Goal: Information Seeking & Learning: Check status

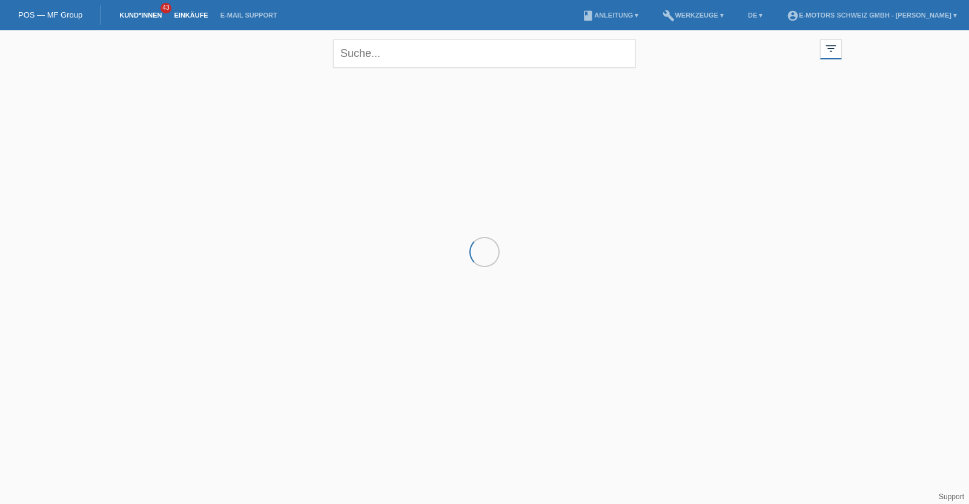
click at [191, 16] on link "Einkäufe" at bounding box center [191, 15] width 46 height 7
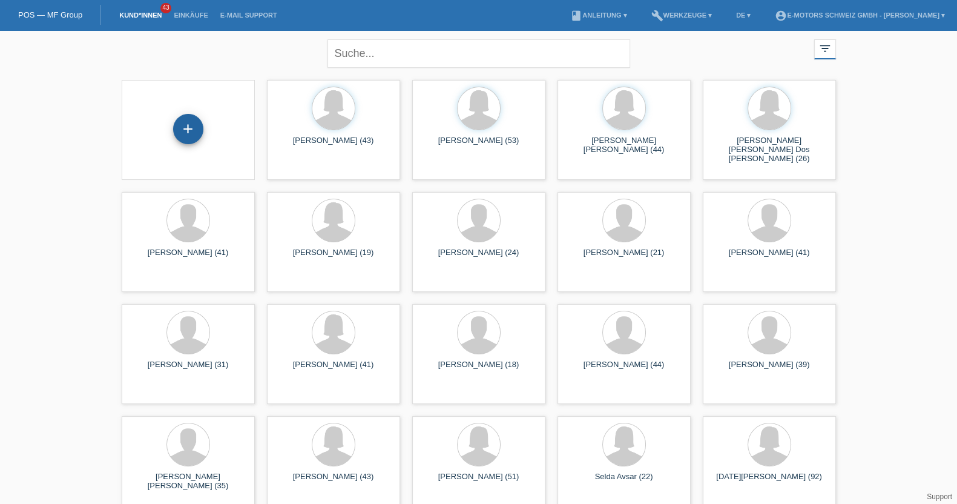
click at [180, 126] on div "+" at bounding box center [188, 129] width 30 height 30
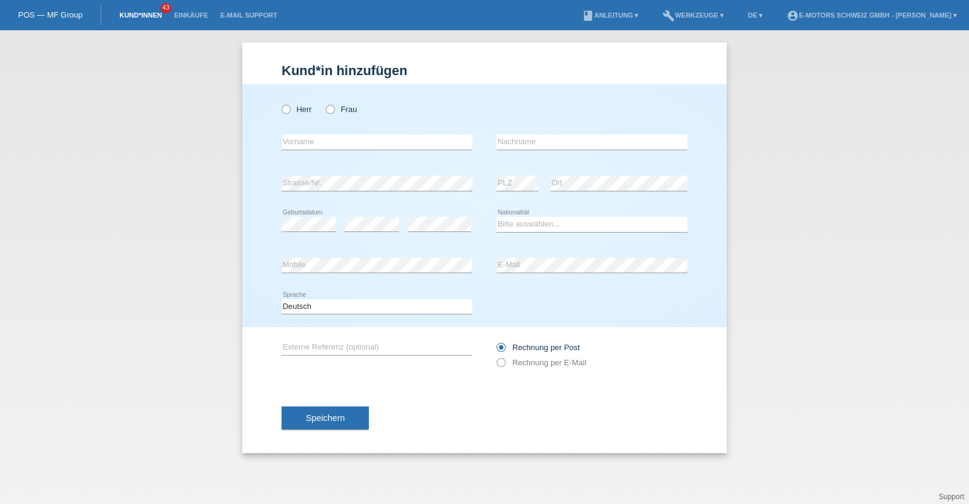
click at [149, 16] on link "Kund*innen" at bounding box center [140, 15] width 55 height 7
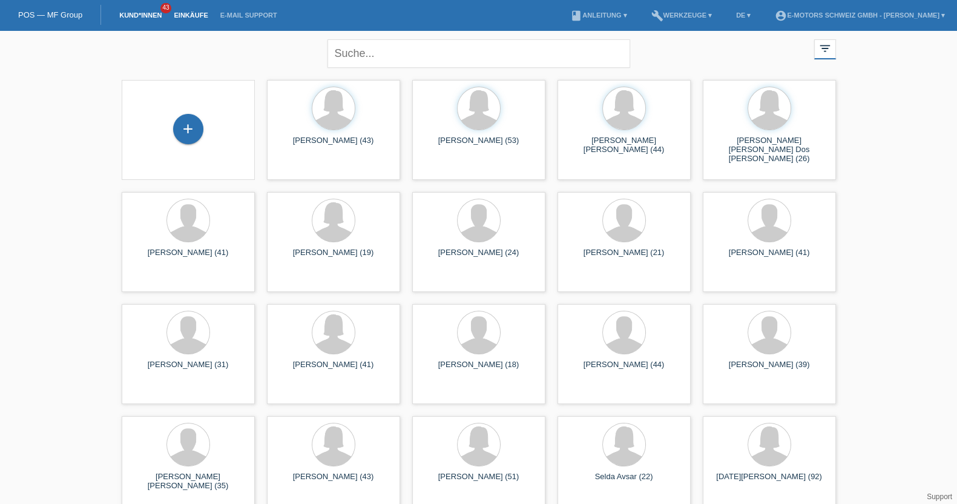
click at [194, 13] on link "Einkäufe" at bounding box center [191, 15] width 46 height 7
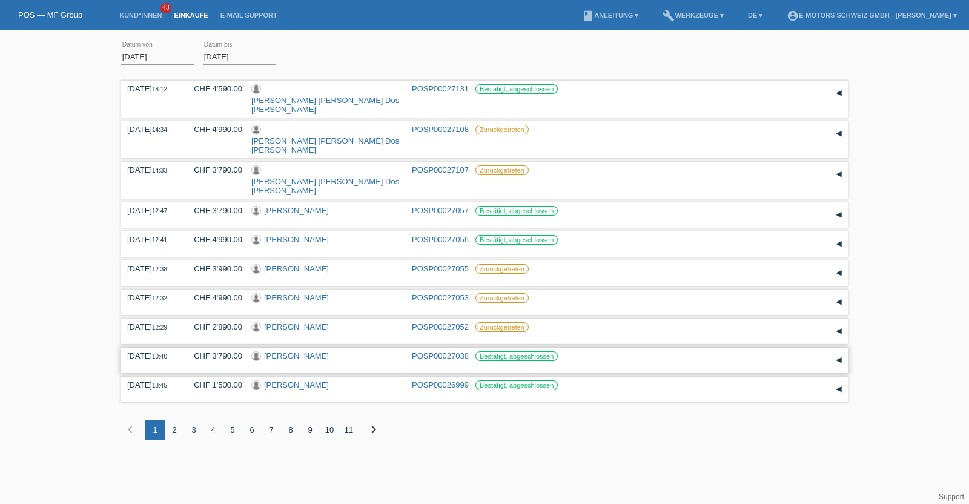
click at [285, 351] on link "[PERSON_NAME]" at bounding box center [296, 355] width 65 height 9
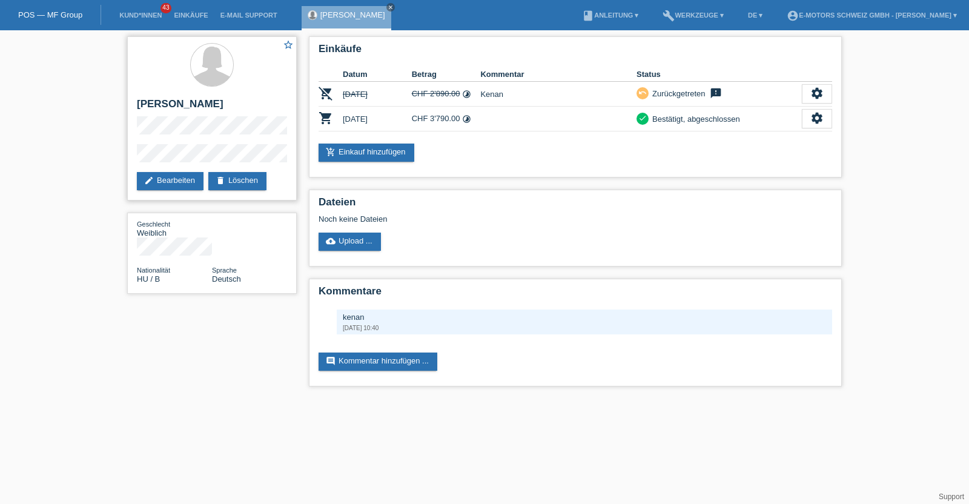
click at [183, 104] on h2 "[PERSON_NAME]" at bounding box center [212, 107] width 150 height 18
drag, startPoint x: 183, startPoint y: 104, endPoint x: 146, endPoint y: 103, distance: 37.0
click at [146, 103] on h2 "[PERSON_NAME]" at bounding box center [212, 107] width 150 height 18
copy h2 "Ildiko Kuruc"
click at [130, 157] on div "star_border Ildiko Kuruc edit Bearbeiten delete Löschen" at bounding box center [212, 118] width 170 height 164
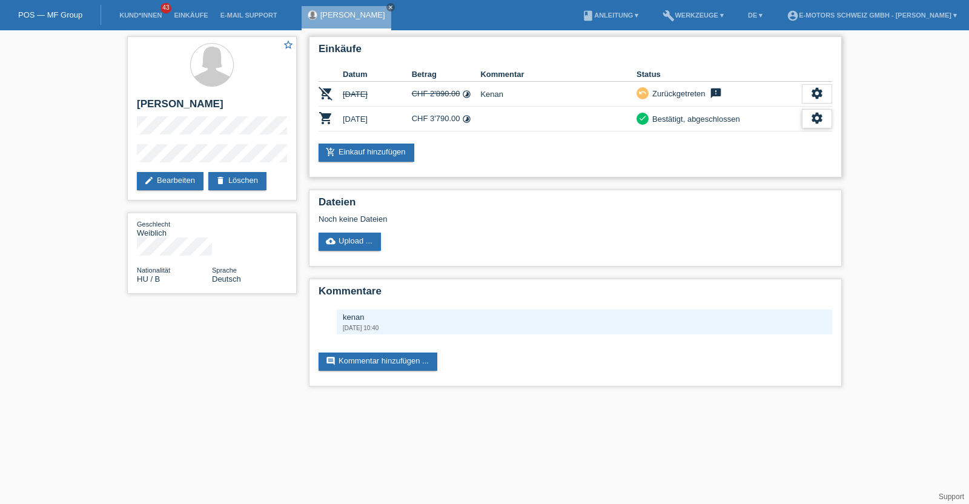
click at [822, 113] on icon "settings" at bounding box center [816, 117] width 13 height 13
click at [755, 134] on span "Anzeigen" at bounding box center [748, 137] width 36 height 15
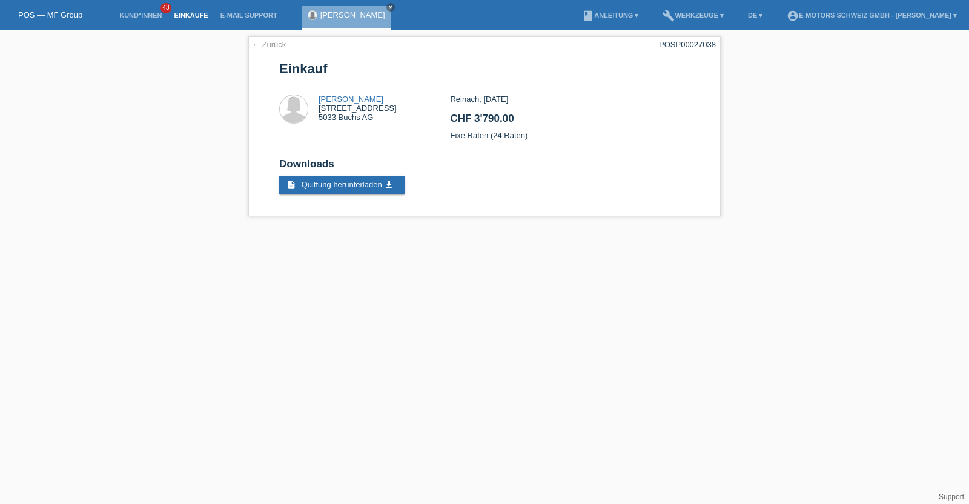
click at [188, 13] on link "Einkäufe" at bounding box center [191, 15] width 46 height 7
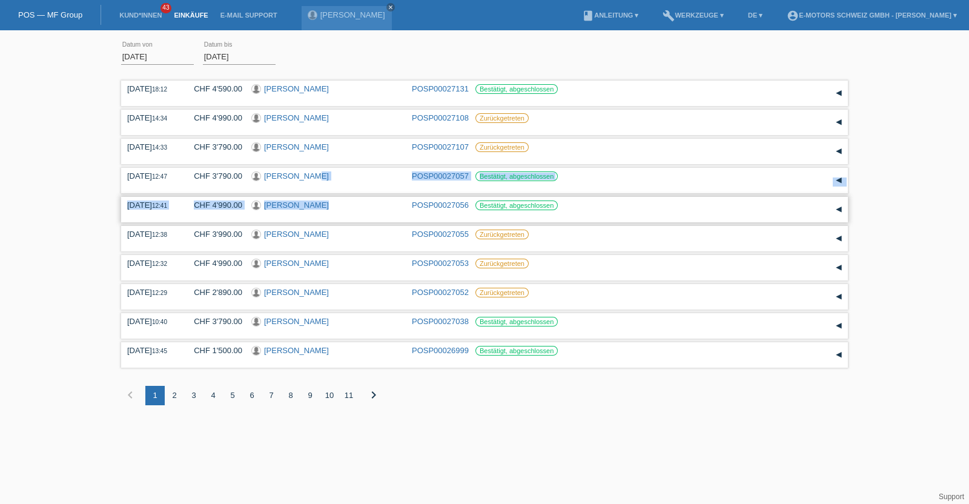
drag, startPoint x: 300, startPoint y: 171, endPoint x: 312, endPoint y: 203, distance: 35.1
click at [312, 203] on div "05.09.2025 18:12 CHF 4'590.00 Ilda Marlene Dos Santos Martinho POSP00027131" at bounding box center [484, 251] width 727 height 346
click at [364, 197] on div "04.09.2025 12:41 CHF 4'990.00 Szebasztian Cvetkovic POSP00027056" at bounding box center [484, 209] width 727 height 25
drag, startPoint x: 336, startPoint y: 170, endPoint x: 366, endPoint y: 180, distance: 32.4
click at [366, 180] on div "04.09.2025 12:47 CHF 3'790.00 Abdirizak Ibrahim Mohamud POSP00027057 Reservatio…" at bounding box center [484, 180] width 727 height 25
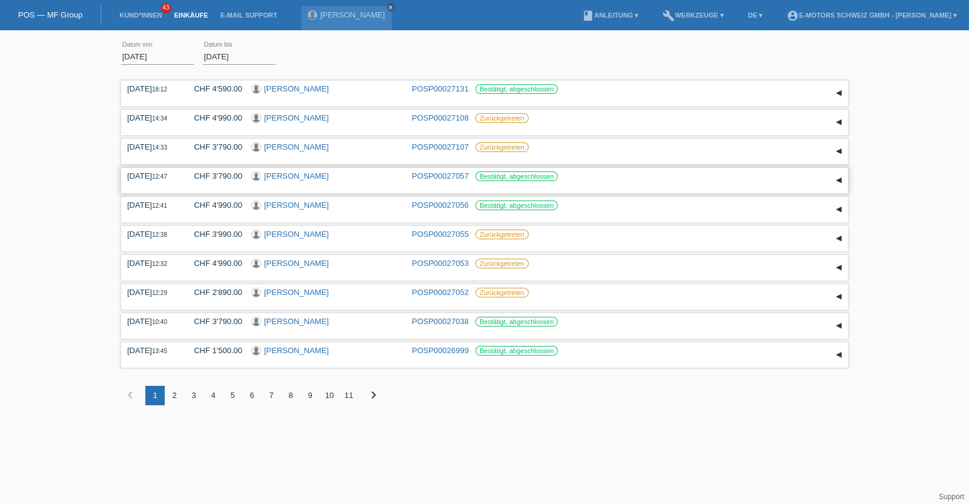
click at [380, 185] on div "04.09.2025 12:47 CHF 3'790.00 Abdirizak Ibrahim Mohamud POSP00027057 Bestätigt,…" at bounding box center [484, 180] width 715 height 18
click at [377, 179] on div "[PERSON_NAME]" at bounding box center [326, 177] width 151 height 12
click at [329, 174] on link "[PERSON_NAME]" at bounding box center [296, 175] width 65 height 9
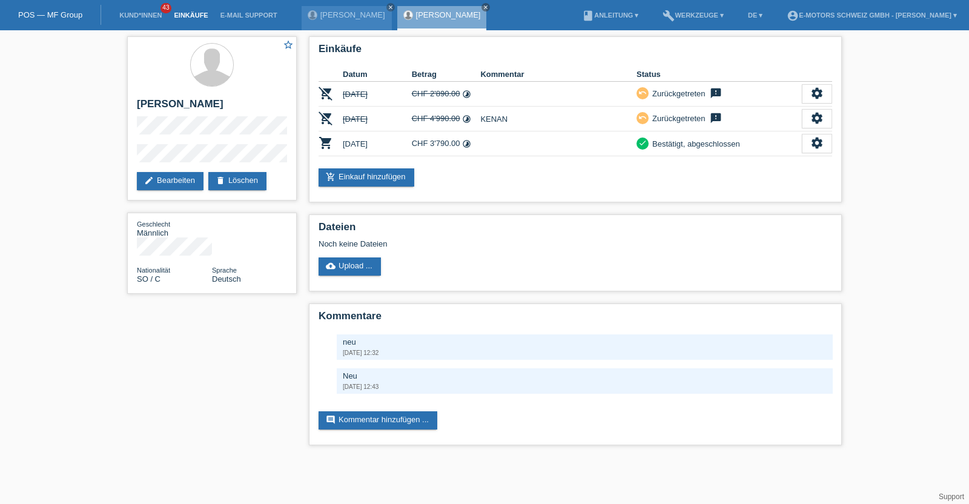
click at [200, 13] on link "Einkäufe" at bounding box center [191, 15] width 46 height 7
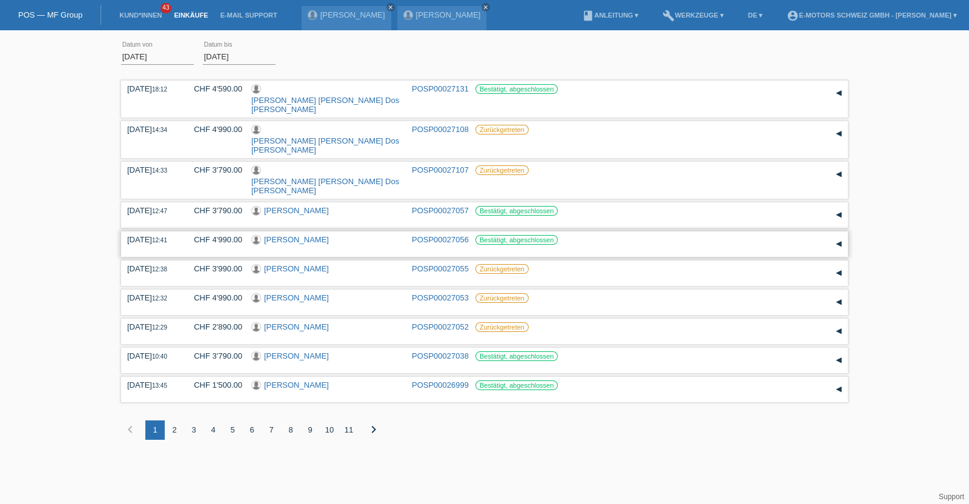
click at [319, 235] on link "[PERSON_NAME]" at bounding box center [296, 239] width 65 height 9
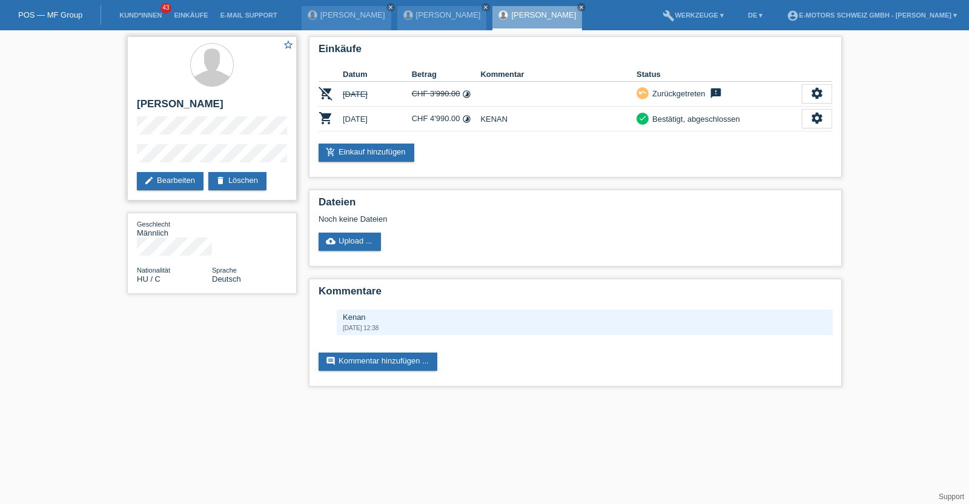
click at [174, 104] on h2 "[PERSON_NAME]" at bounding box center [212, 107] width 150 height 18
drag, startPoint x: 174, startPoint y: 104, endPoint x: 233, endPoint y: 97, distance: 59.1
click at [233, 97] on div "star_border [PERSON_NAME] edit Bearbeiten delete Löschen" at bounding box center [212, 118] width 170 height 164
copy h2 "[PERSON_NAME]"
click at [125, 158] on div "star_border [PERSON_NAME] edit Bearbeiten delete Löschen Geschlecht Männlich Na…" at bounding box center [212, 168] width 182 height 276
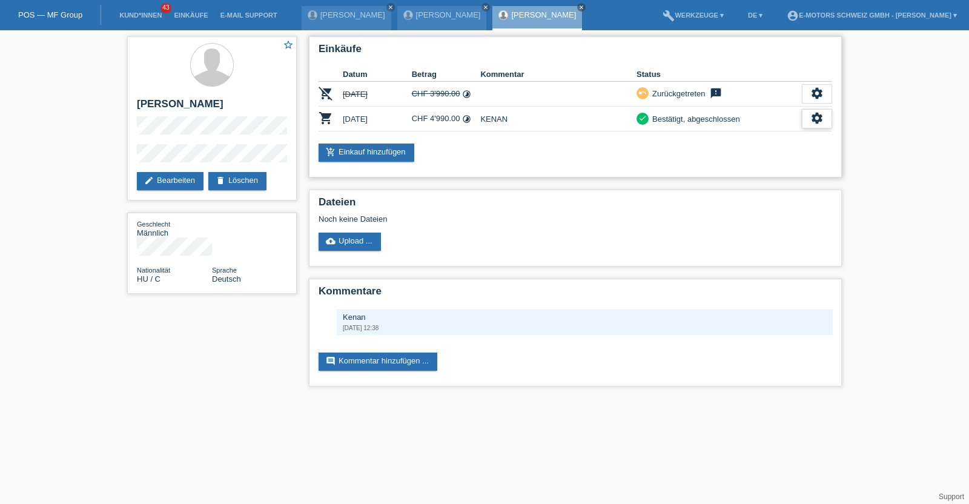
click at [818, 120] on icon "settings" at bounding box center [816, 117] width 13 height 13
click at [764, 131] on span "Anzeigen" at bounding box center [748, 137] width 36 height 15
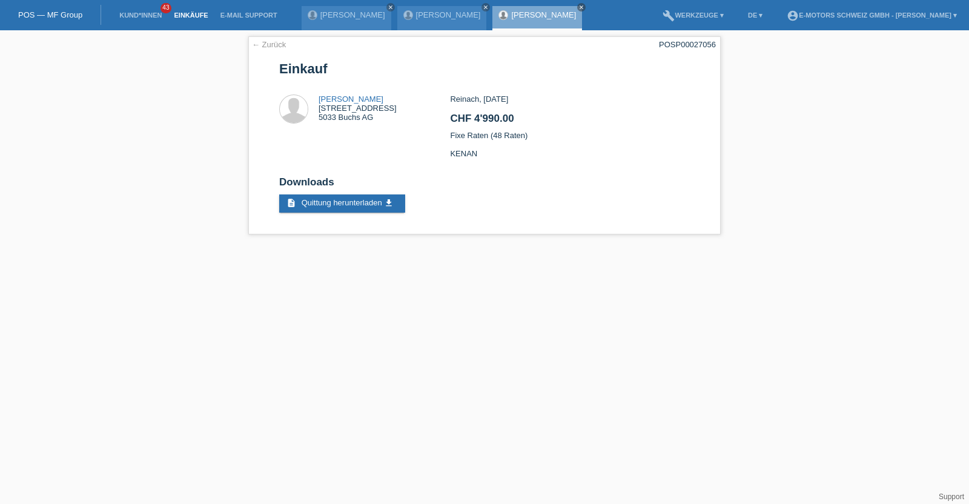
click at [192, 18] on link "Einkäufe" at bounding box center [191, 15] width 46 height 7
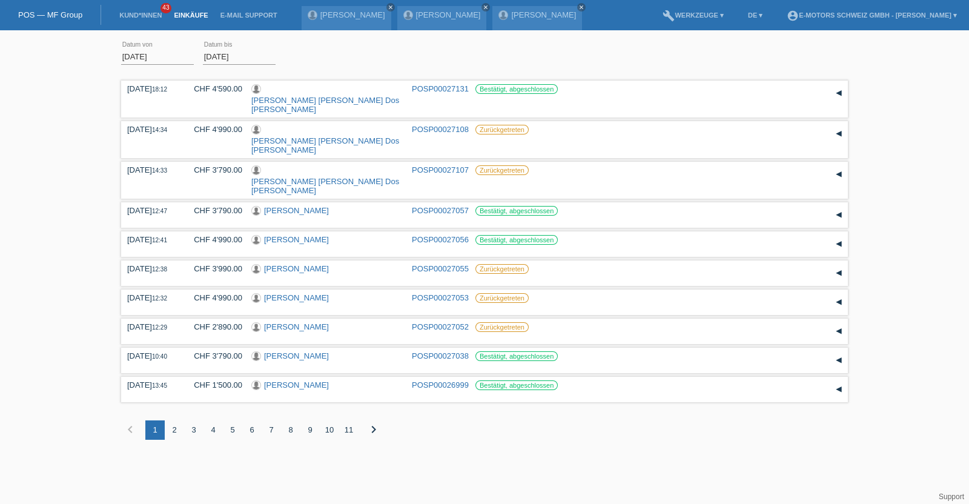
click at [177, 420] on div "2" at bounding box center [174, 429] width 19 height 19
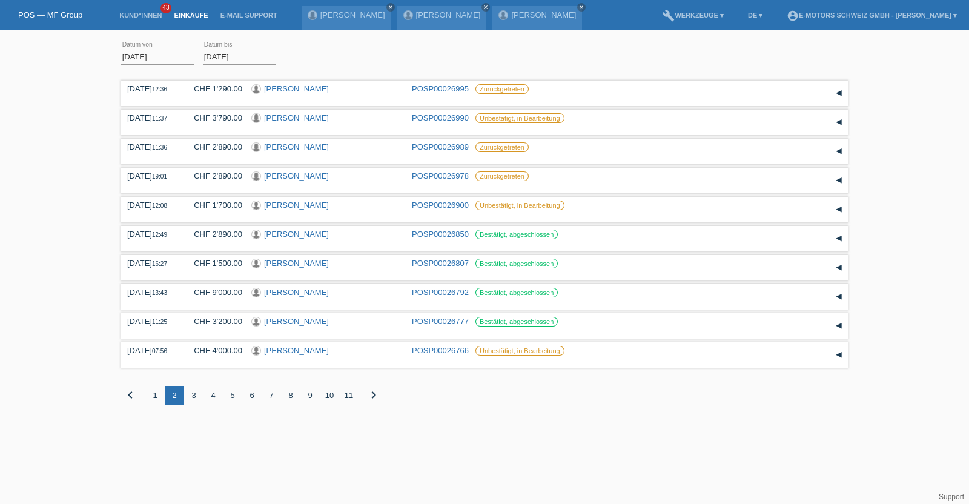
click at [154, 390] on div "1" at bounding box center [154, 395] width 19 height 19
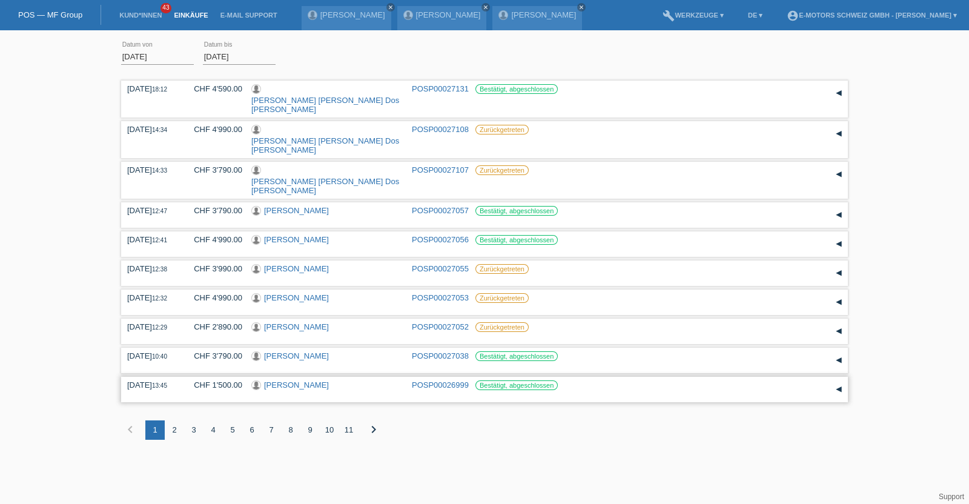
click at [284, 380] on link "[PERSON_NAME]" at bounding box center [296, 384] width 65 height 9
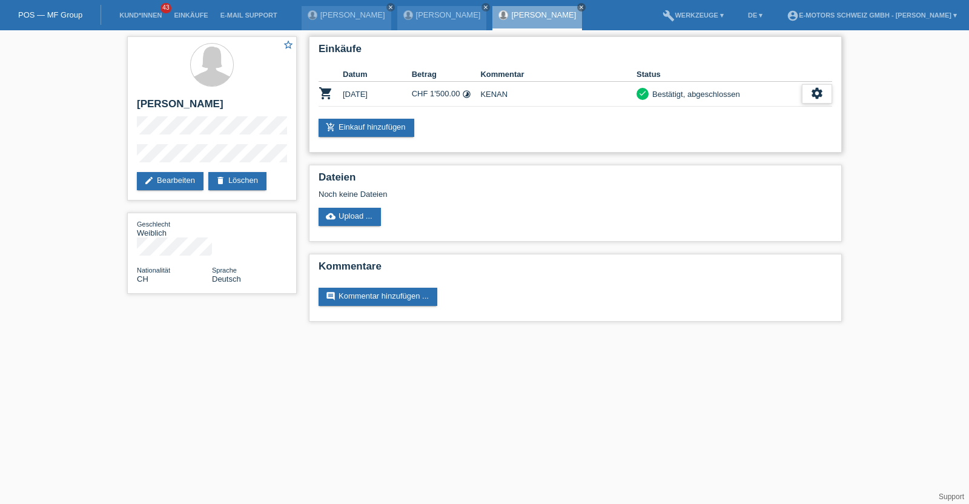
click at [808, 92] on div "settings" at bounding box center [817, 93] width 30 height 19
click at [774, 110] on div "fullscreen Anzeigen" at bounding box center [772, 113] width 119 height 18
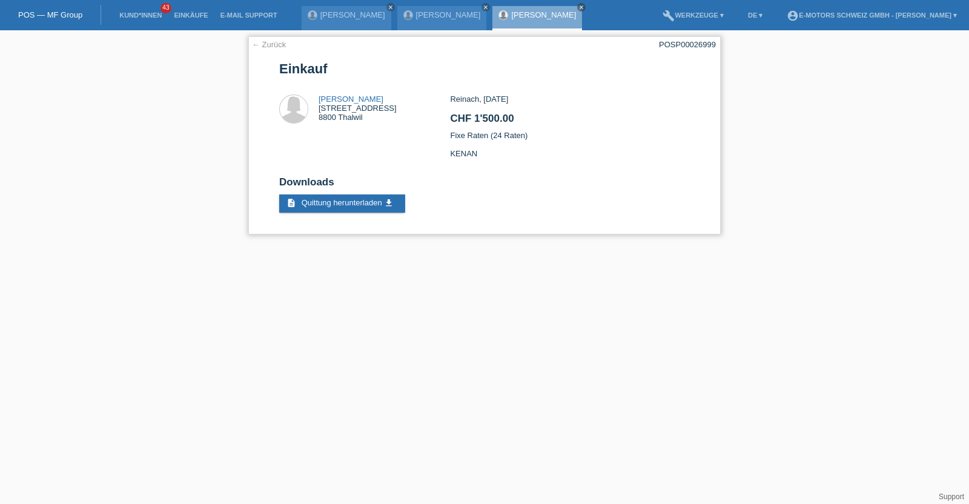
drag, startPoint x: 413, startPoint y: 101, endPoint x: 314, endPoint y: 101, distance: 99.3
click at [314, 101] on div "[PERSON_NAME] [STREET_ADDRESS]" at bounding box center [364, 109] width 171 height 31
copy div "[PERSON_NAME]"
drag, startPoint x: 377, startPoint y: 120, endPoint x: 318, endPoint y: 110, distance: 59.5
click at [319, 110] on div "[PERSON_NAME] [STREET_ADDRESS]" at bounding box center [358, 107] width 78 height 27
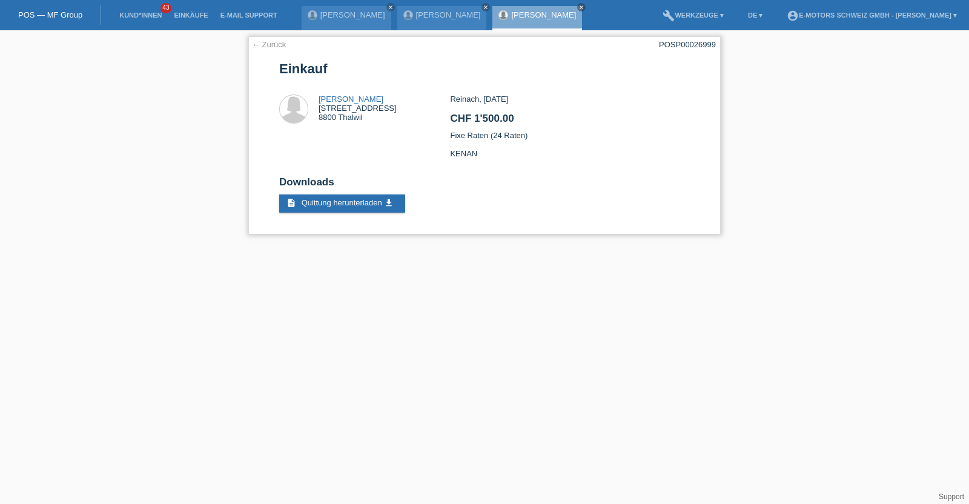
copy div "[STREET_ADDRESS]"
click at [273, 42] on link "← Zurück" at bounding box center [269, 44] width 34 height 9
